Goal: Task Accomplishment & Management: Manage account settings

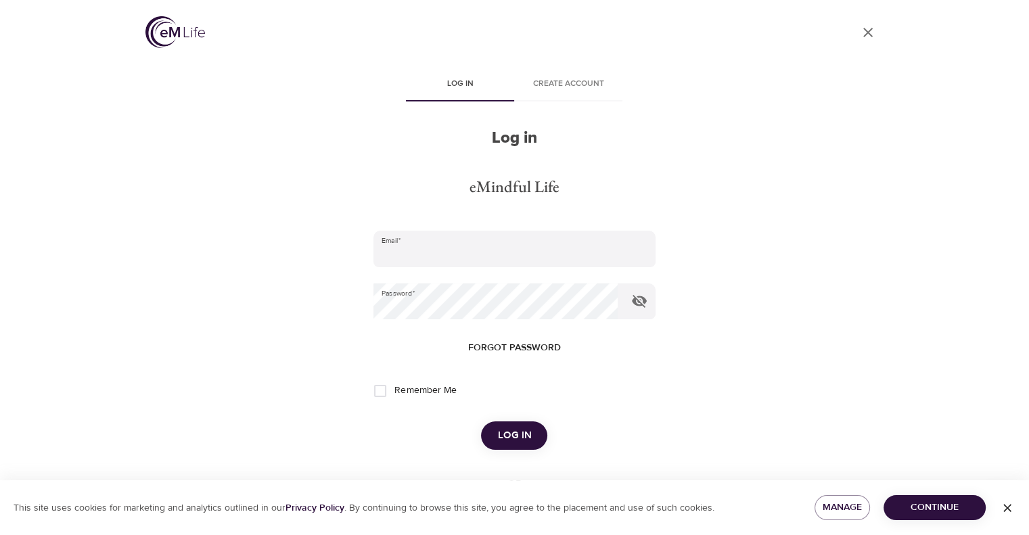
type input "[EMAIL_ADDRESS][DOMAIN_NAME]"
click at [498, 427] on span "Log in" at bounding box center [514, 436] width 34 height 18
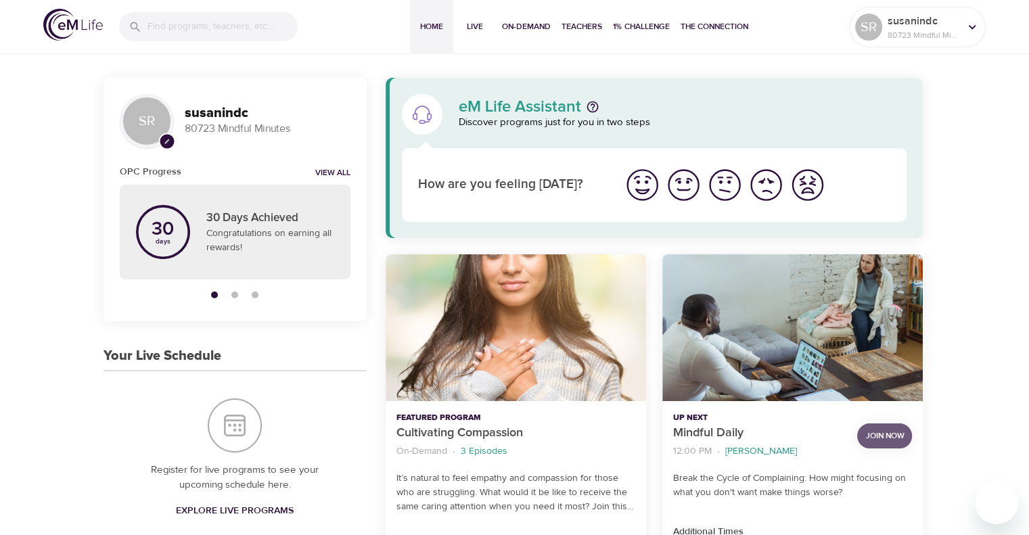
click at [893, 433] on span "Join Now" at bounding box center [884, 436] width 39 height 14
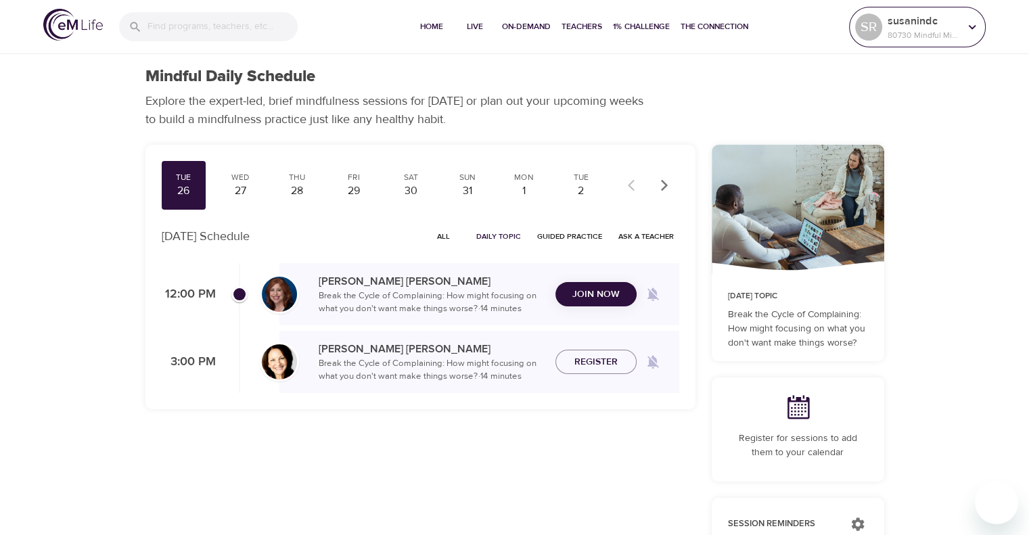
click at [968, 24] on icon at bounding box center [971, 27] width 15 height 15
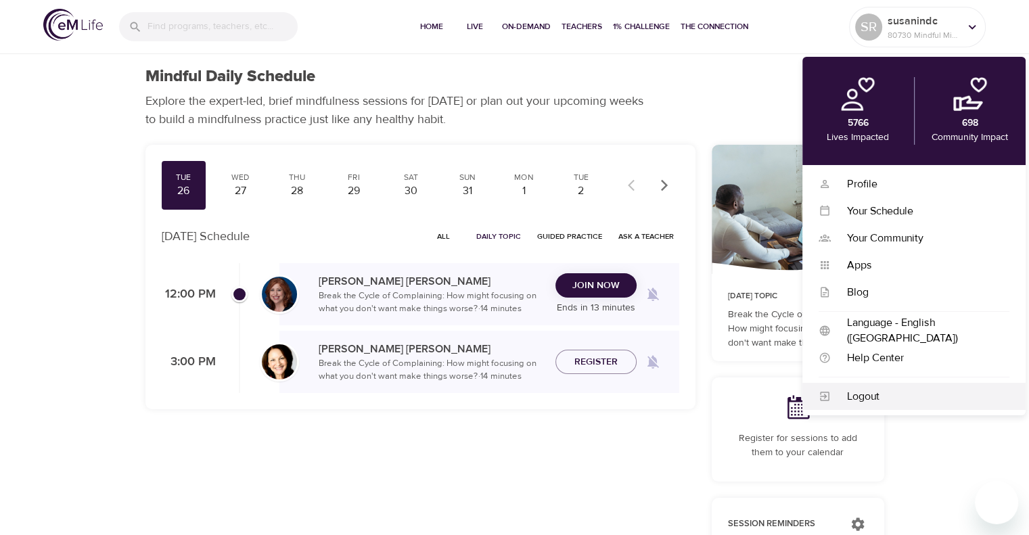
click at [846, 400] on div "Logout" at bounding box center [919, 397] width 179 height 16
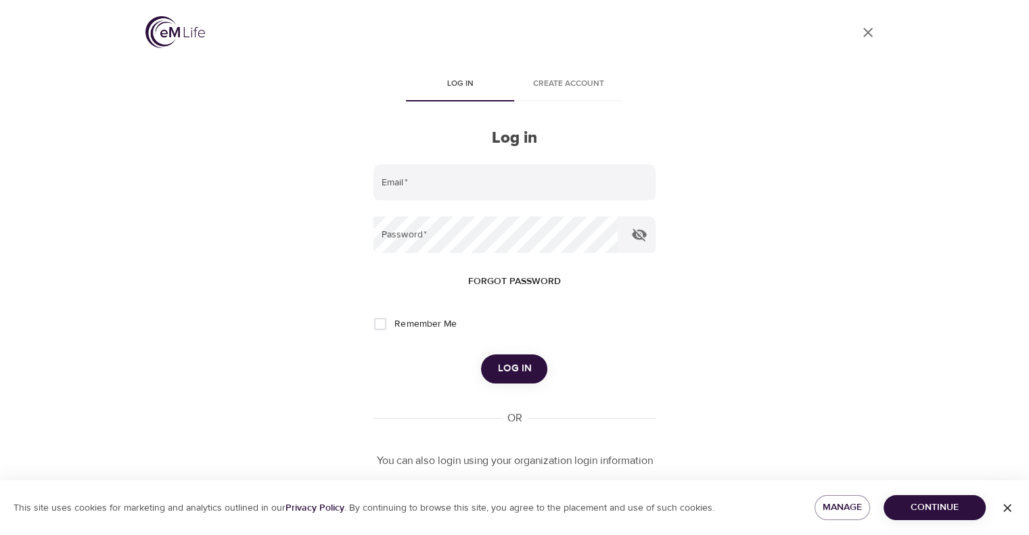
type input "[EMAIL_ADDRESS][DOMAIN_NAME]"
